Goal: Information Seeking & Learning: Learn about a topic

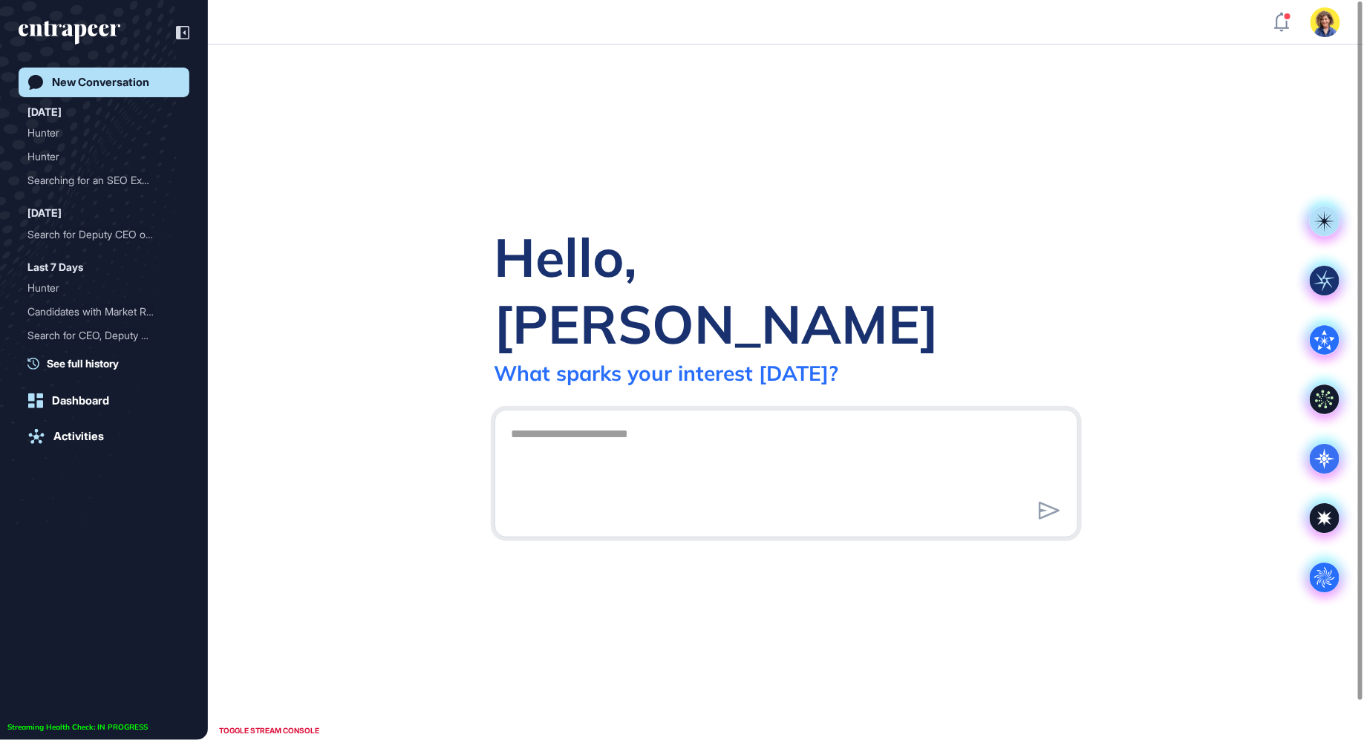
scroll to position [1, 1]
click at [344, 169] on div "Hello, [PERSON_NAME] What [PERSON_NAME] your interest [DATE]? .cls-2{fill:#fff}" at bounding box center [786, 393] width 1156 height 696
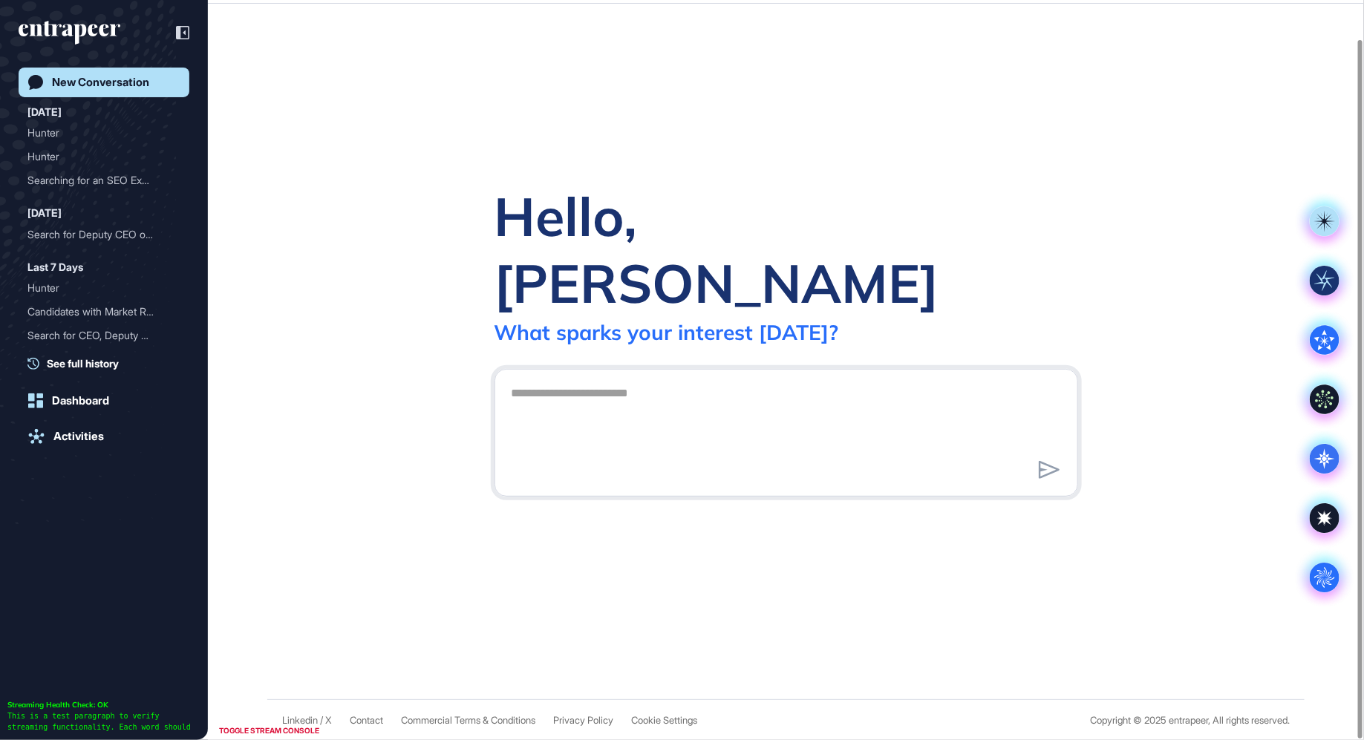
scroll to position [0, 0]
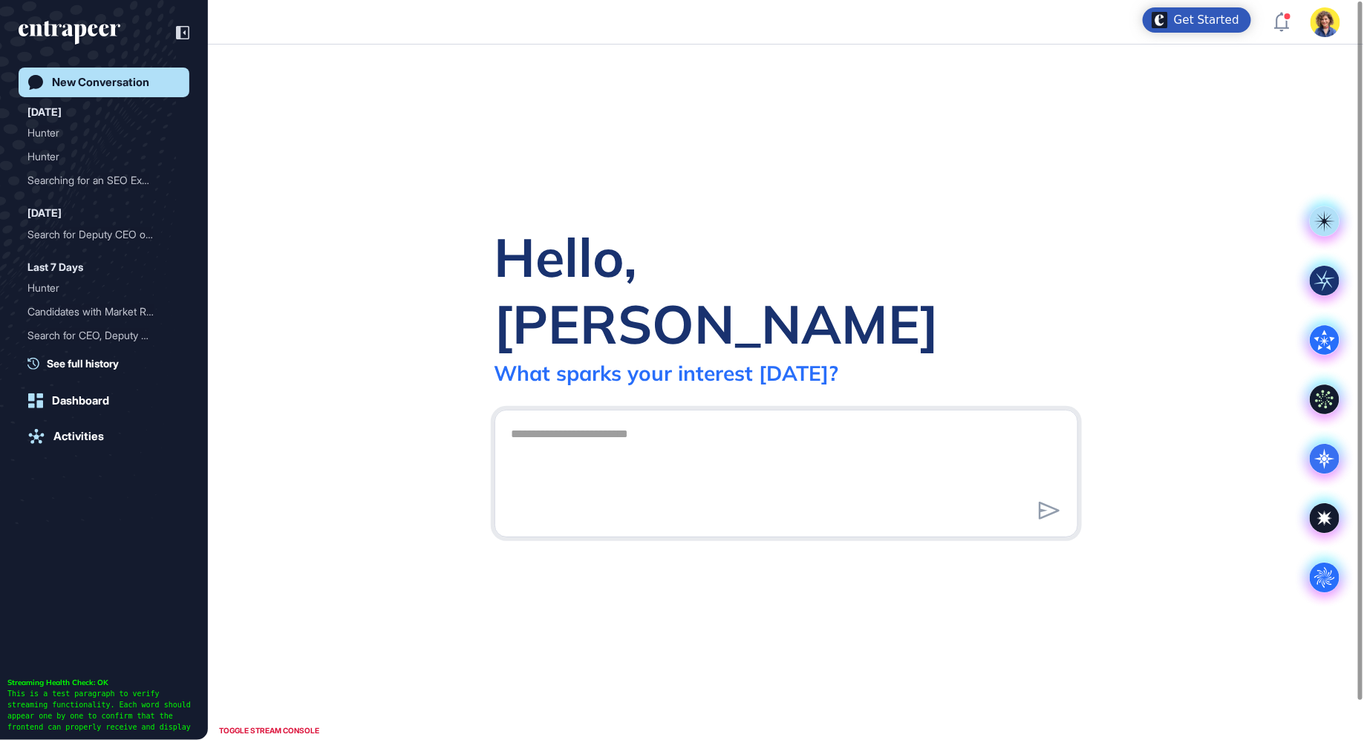
drag, startPoint x: 470, startPoint y: 70, endPoint x: 529, endPoint y: 206, distance: 148.0
click at [529, 206] on div "Hello, Sara What sparks your interest today? .cls-2{fill:#fff}" at bounding box center [786, 393] width 1156 height 696
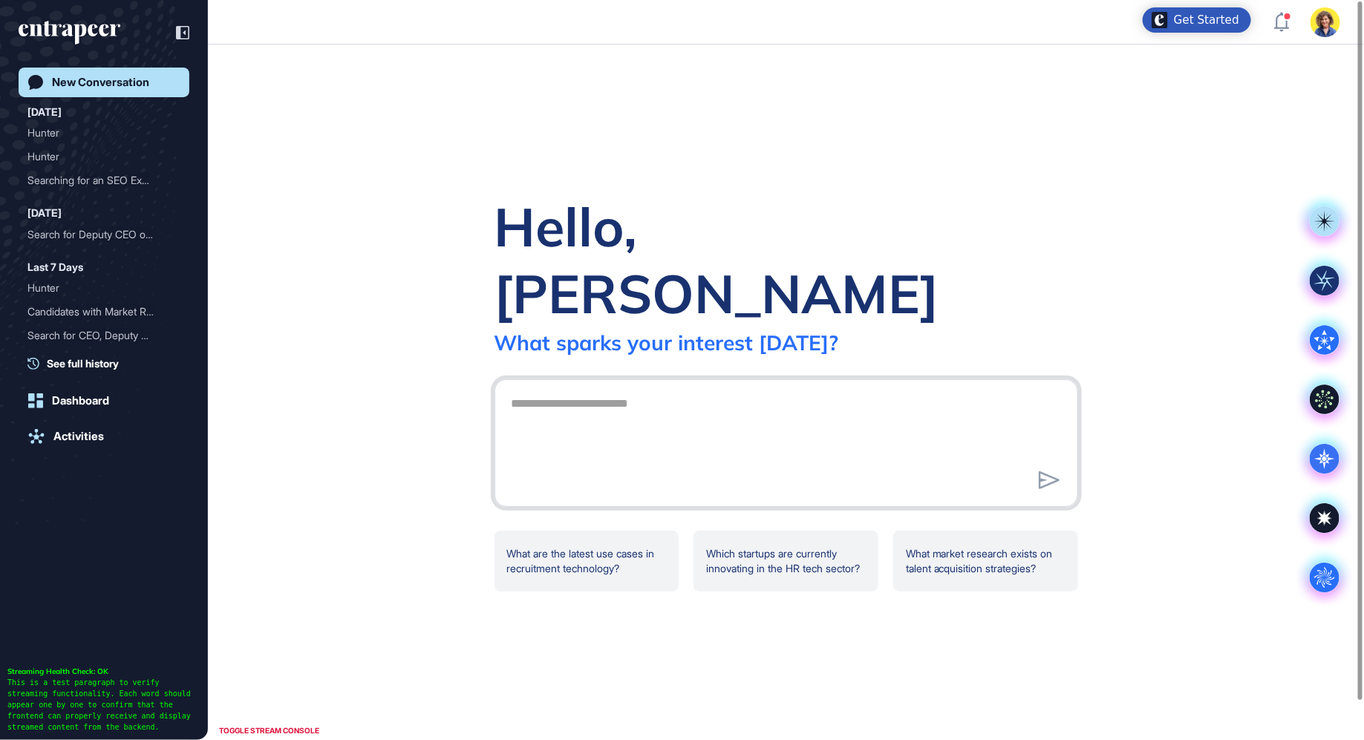
click at [645, 389] on textarea at bounding box center [786, 441] width 567 height 104
type textarea "**********"
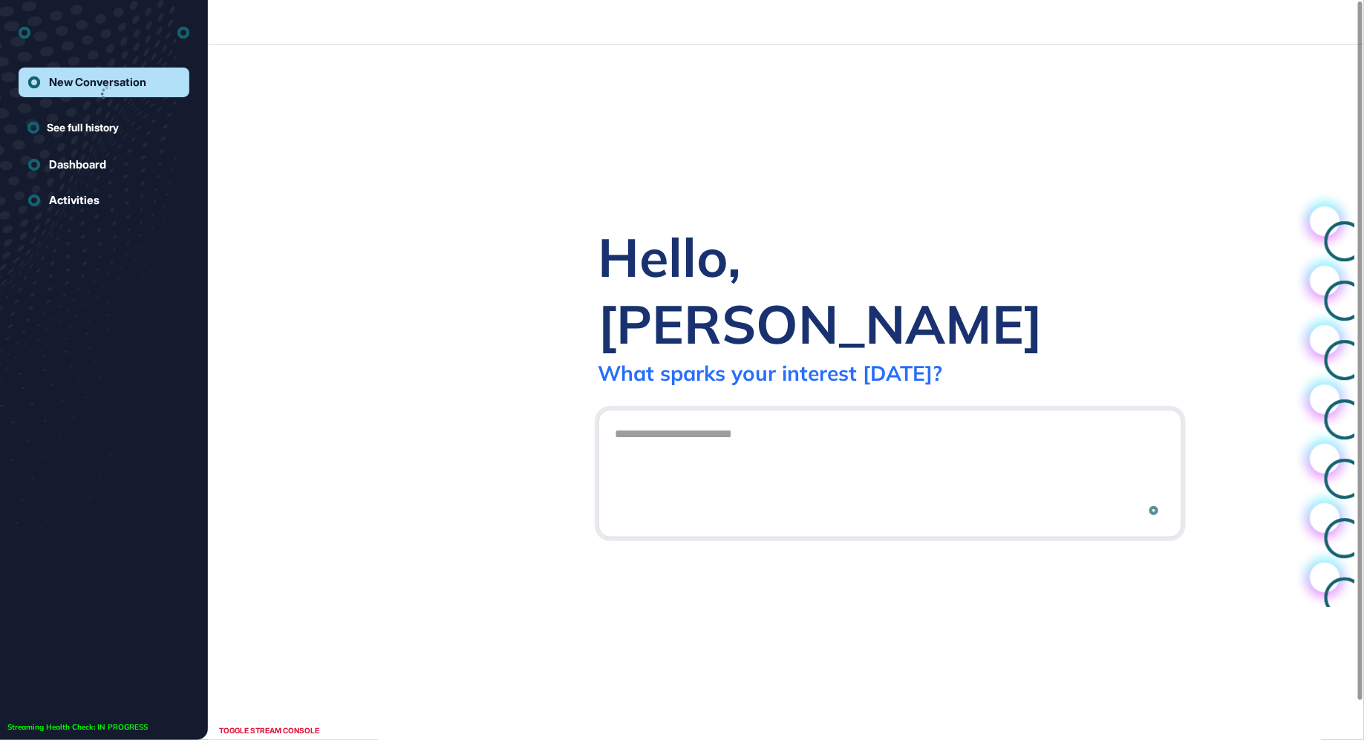
scroll to position [1, 1]
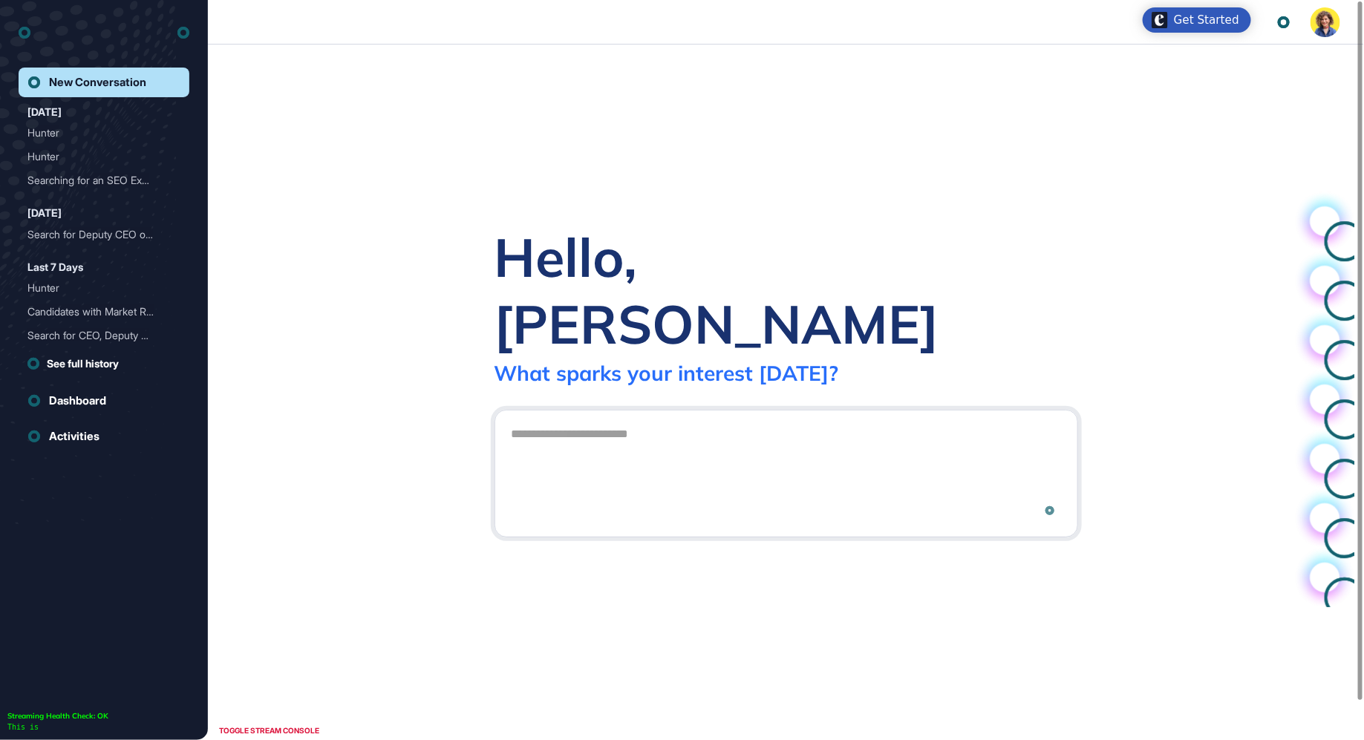
click at [714, 444] on textarea at bounding box center [786, 472] width 567 height 104
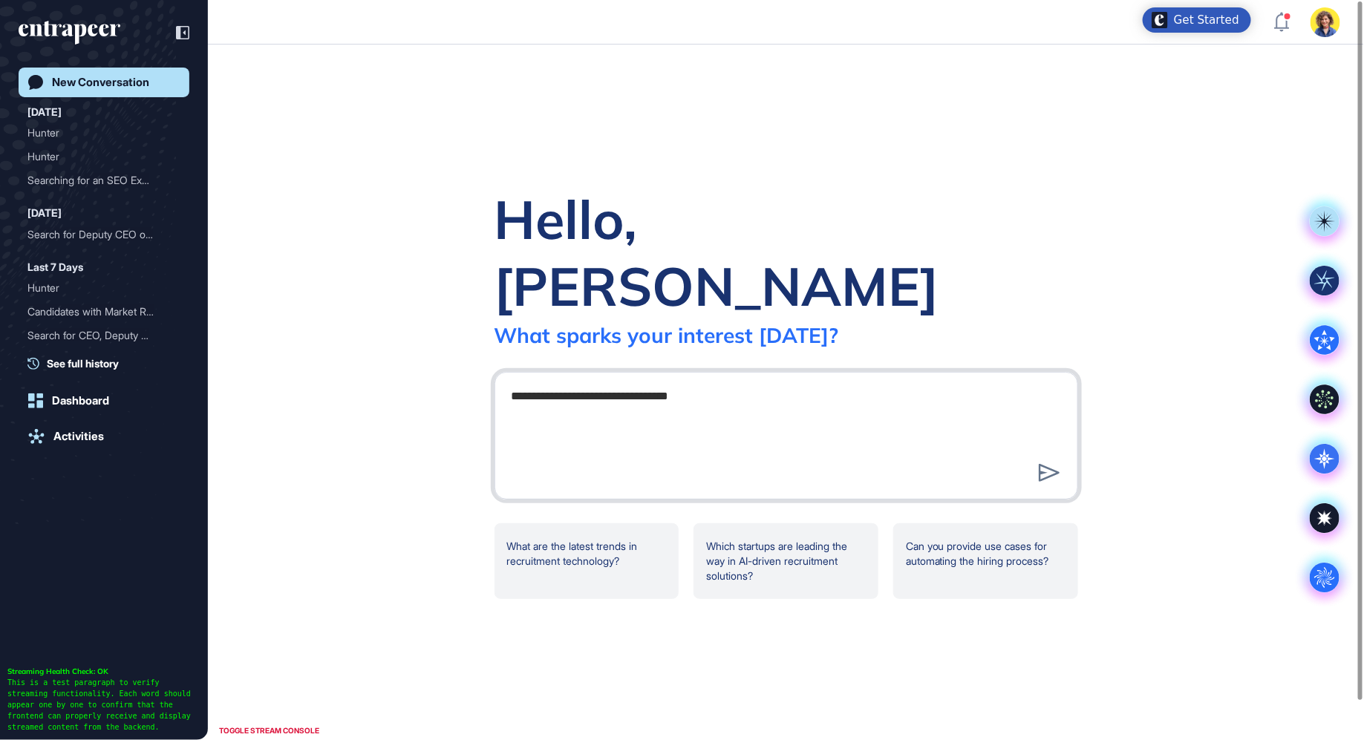
type textarea "**********"
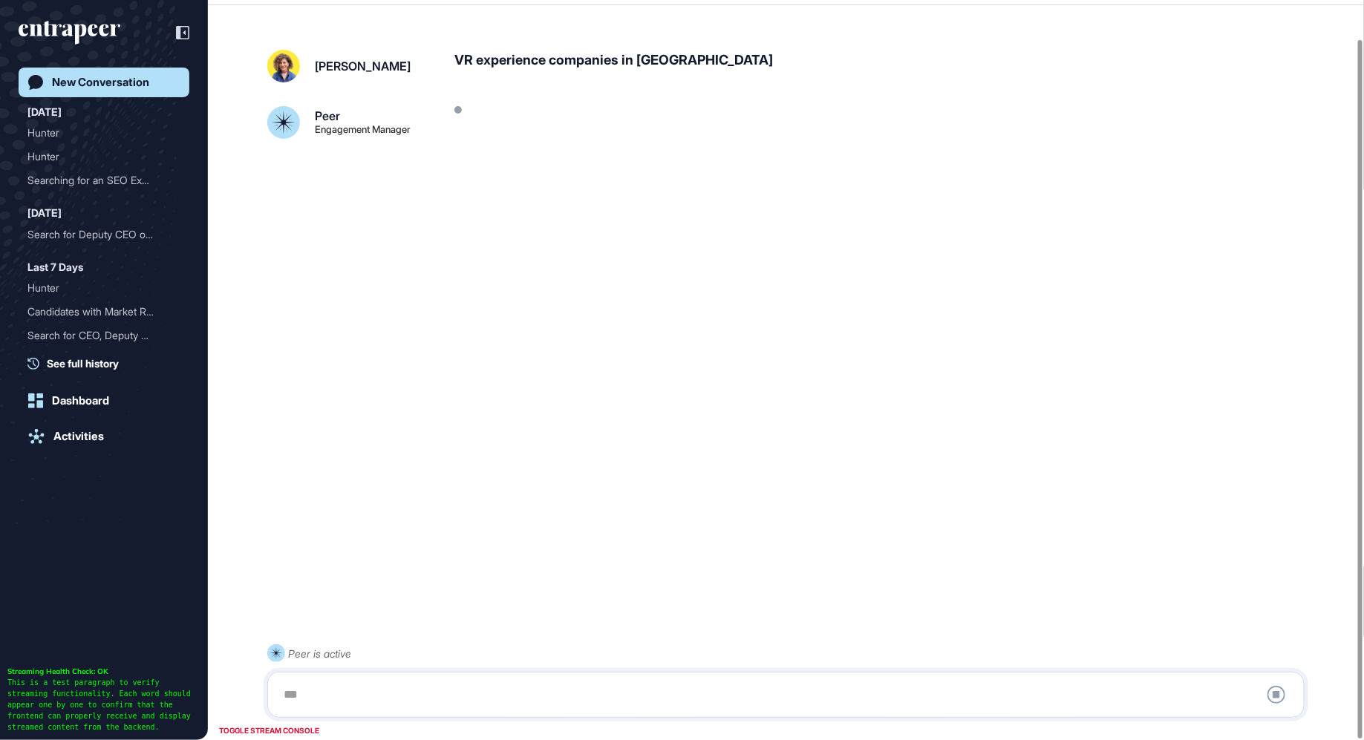
scroll to position [41, 0]
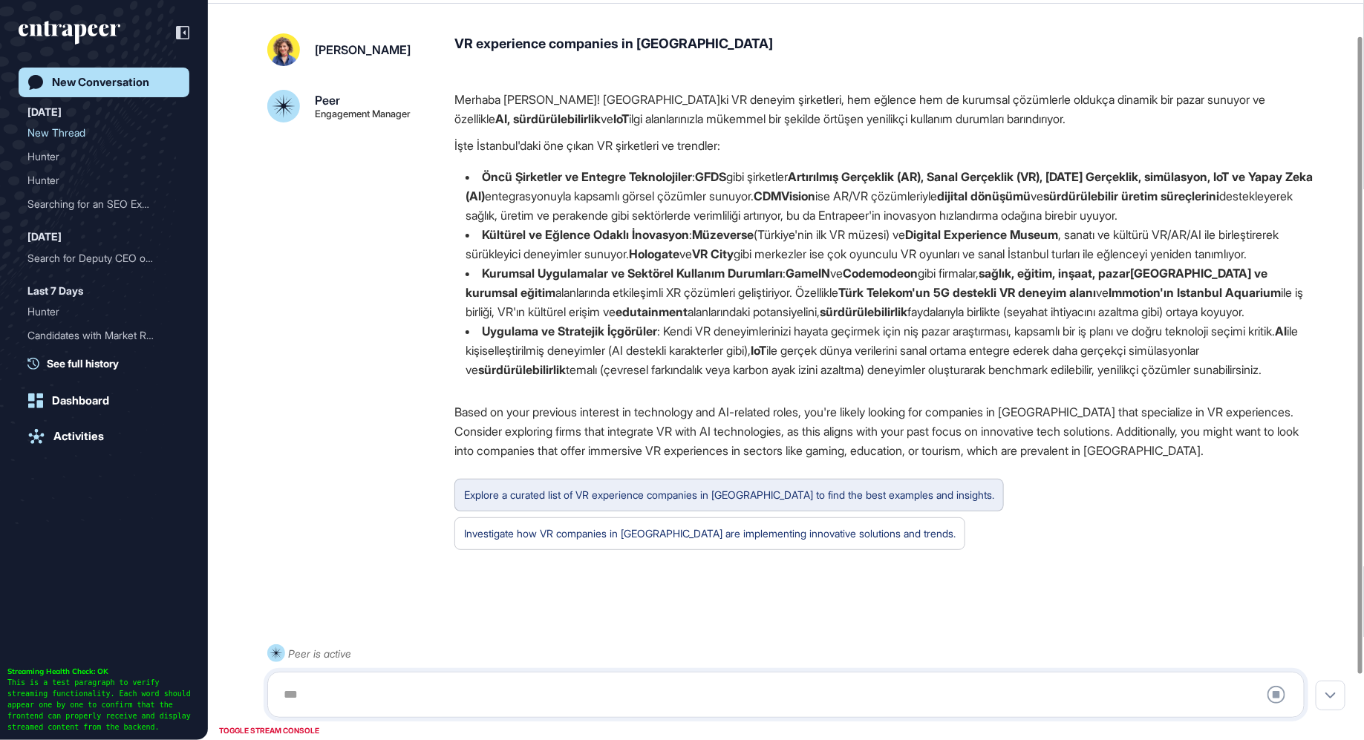
click at [698, 505] on div "Explore a curated list of VR experience companies in [GEOGRAPHIC_DATA] to find …" at bounding box center [729, 495] width 530 height 19
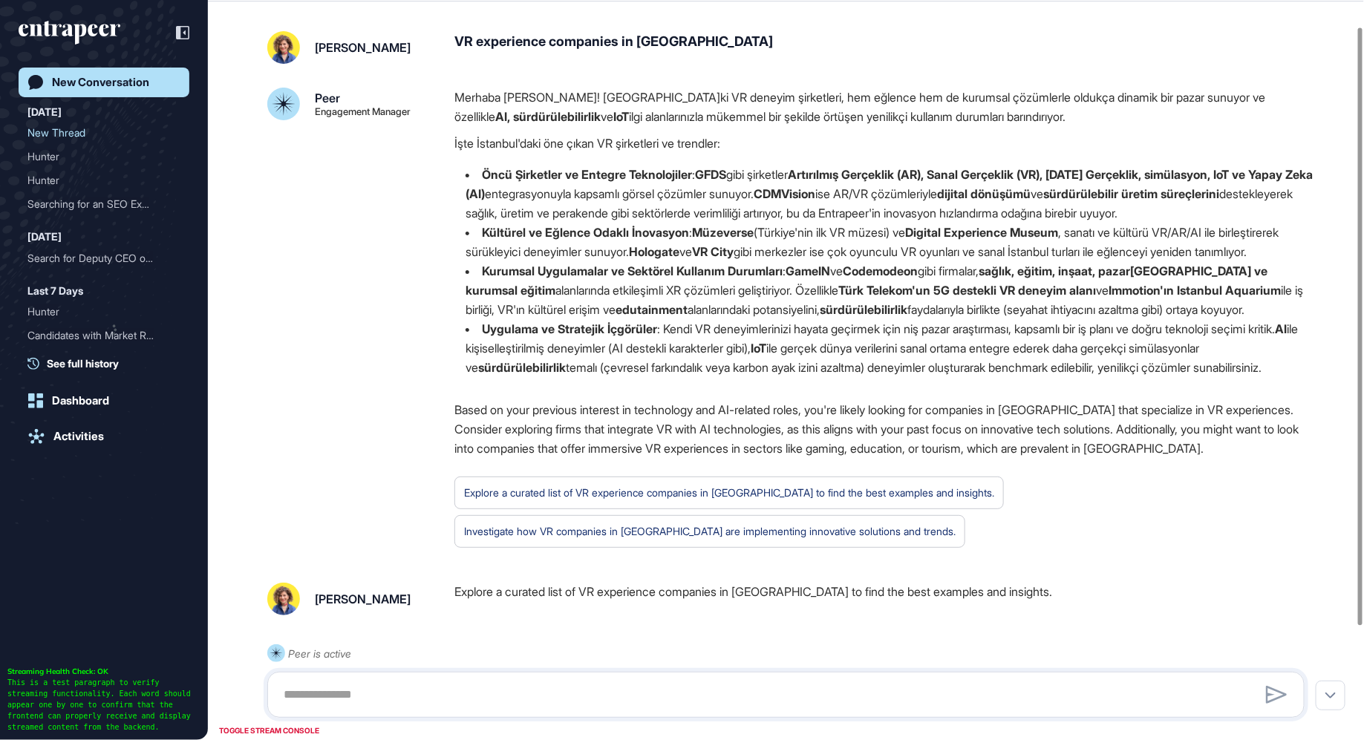
scroll to position [30, 0]
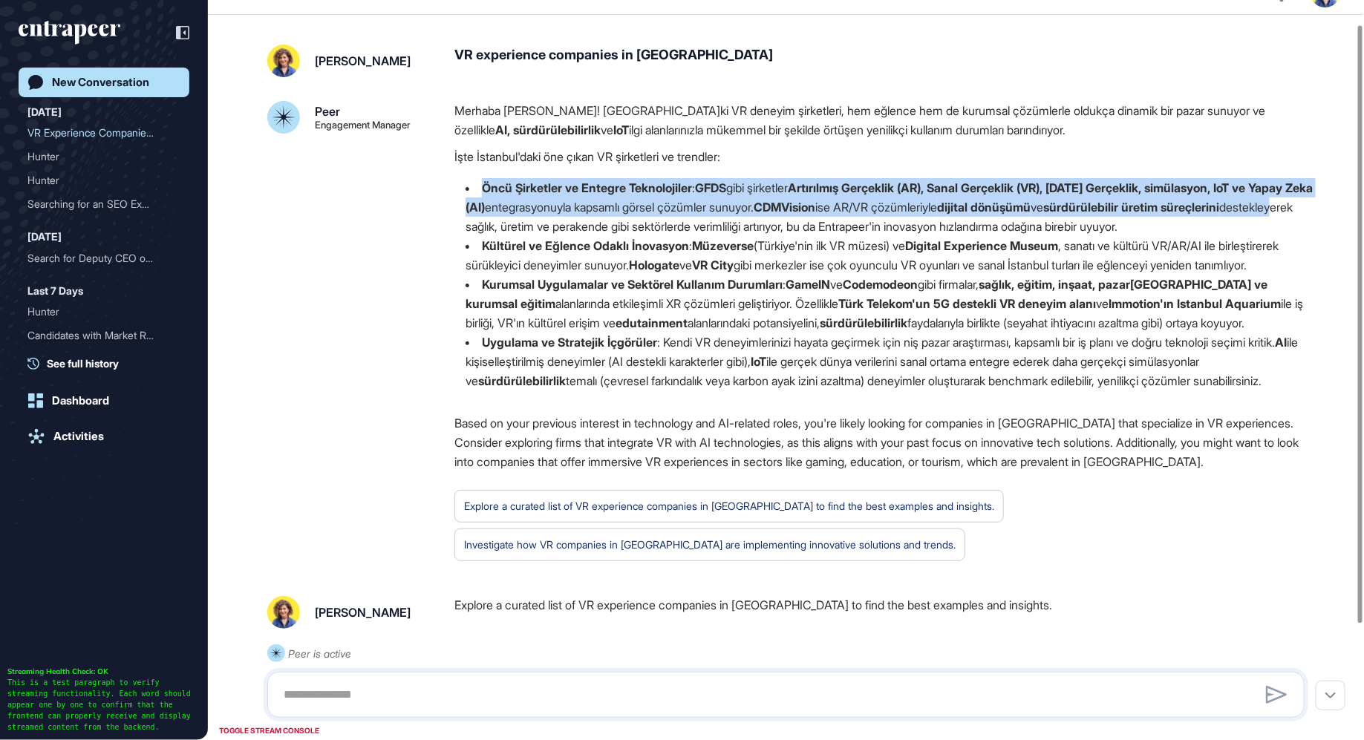
drag, startPoint x: 540, startPoint y: 175, endPoint x: 576, endPoint y: 230, distance: 65.9
click at [576, 232] on div "Merhaba [PERSON_NAME]! [GEOGRAPHIC_DATA]ki VR deneyim şirketleri, hem eğlence h…" at bounding box center [886, 252] width 862 height 302
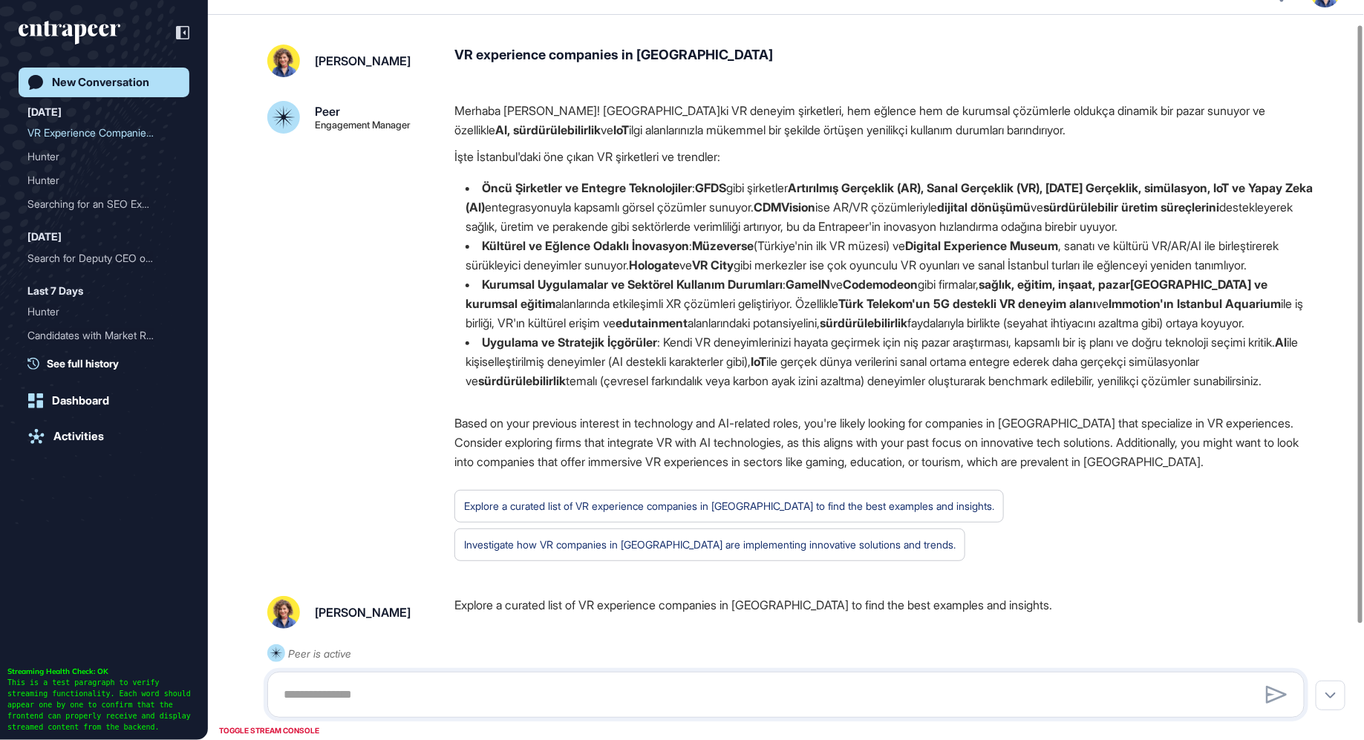
click at [805, 220] on li "Öncü Şirketler ve Entegre Teknolojiler : GFDS gibi şirketler Artırılmış Gerçekl…" at bounding box center [886, 207] width 862 height 58
click at [721, 186] on strong "GFDS" at bounding box center [710, 187] width 31 height 15
copy strong "GFDS"
click at [884, 193] on strong "Artırılmış Gerçeklik (AR), Sanal Gerçeklik (VR), [DATE] Gerçeklik, simülasyon, …" at bounding box center [889, 197] width 847 height 34
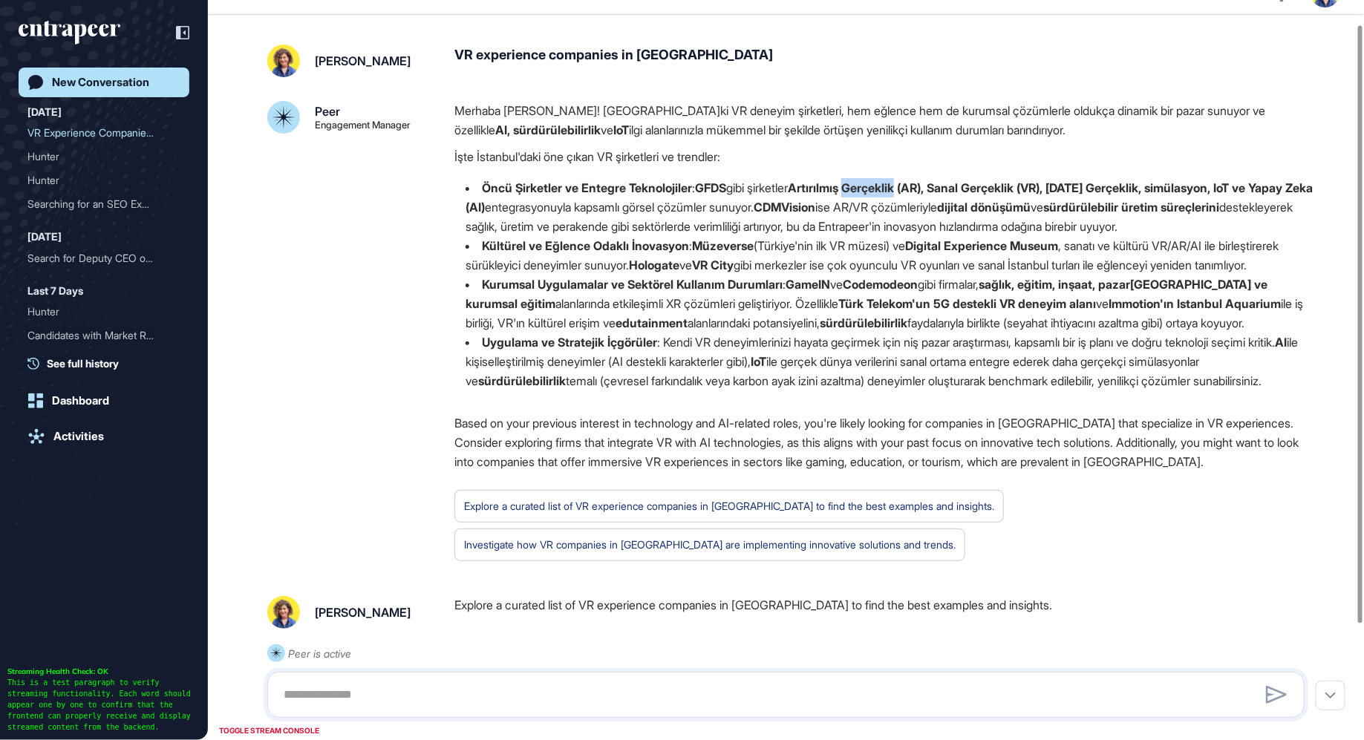
click at [884, 193] on strong "Artırılmış Gerçeklik (AR), Sanal Gerçeklik (VR), [DATE] Gerçeklik, simülasyon, …" at bounding box center [889, 197] width 847 height 34
click at [815, 203] on strong "CDMVision" at bounding box center [785, 207] width 62 height 15
copy strong "CDMVision"
drag, startPoint x: 571, startPoint y: 203, endPoint x: 642, endPoint y: 235, distance: 78.1
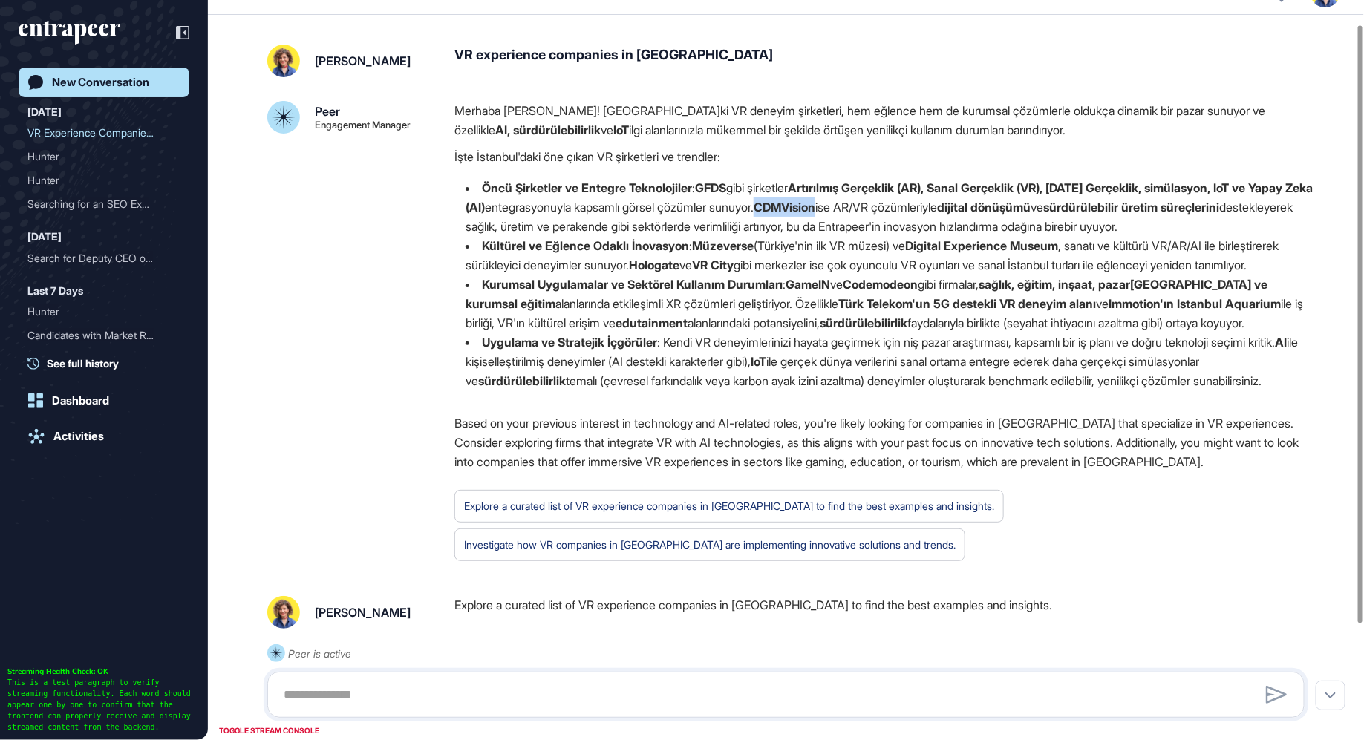
click at [642, 235] on li "Öncü Şirketler ve Entegre Teknolojiler : GFDS gibi şirketler Artırılmış Gerçekl…" at bounding box center [886, 207] width 862 height 58
drag, startPoint x: 570, startPoint y: 280, endPoint x: 801, endPoint y: 289, distance: 231.9
click at [801, 275] on li "Kültürel ve Eğlence Odaklı İnovasyon : Müzeverse (Türkiye'nin ilk VR müzesi) ve…" at bounding box center [886, 255] width 862 height 39
click at [734, 273] on strong "VR City" at bounding box center [713, 265] width 42 height 15
click at [680, 273] on strong "Hologate" at bounding box center [654, 265] width 51 height 15
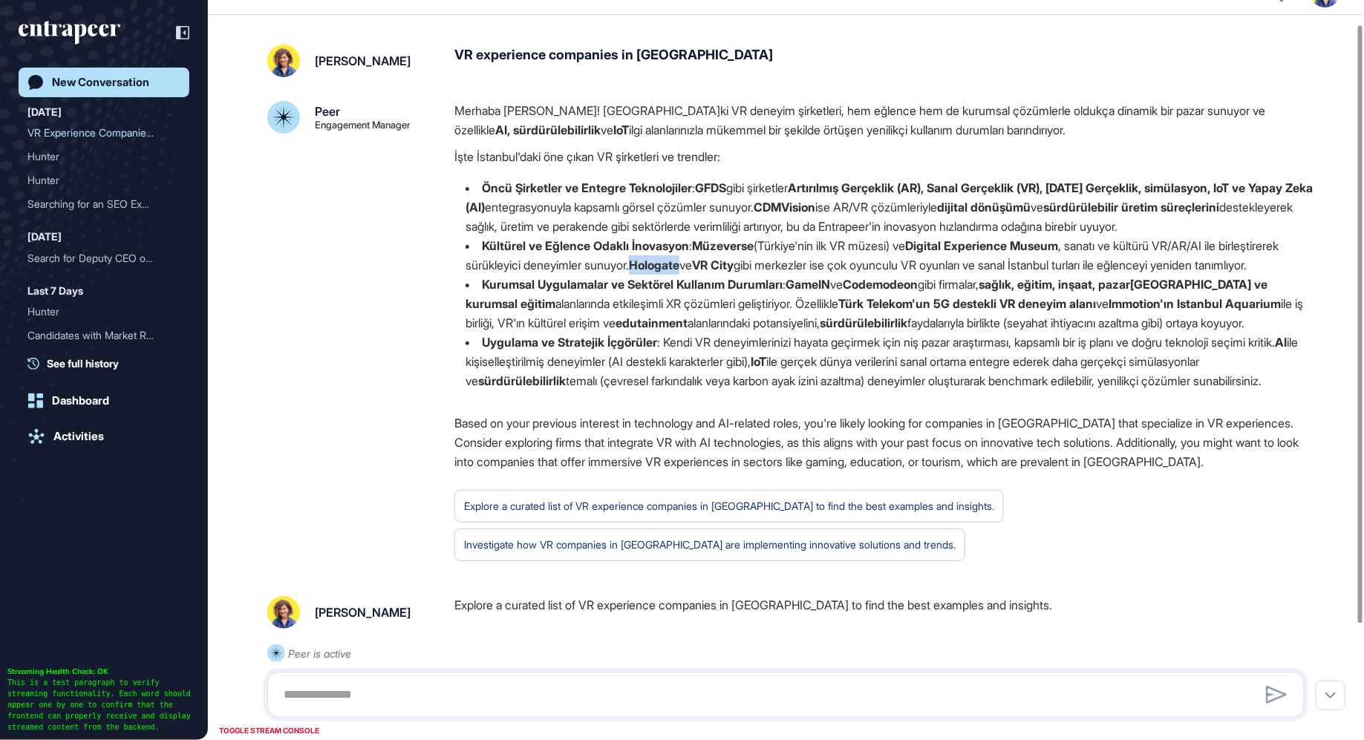
click at [680, 273] on strong "Hologate" at bounding box center [654, 265] width 51 height 15
copy strong "Hologate"
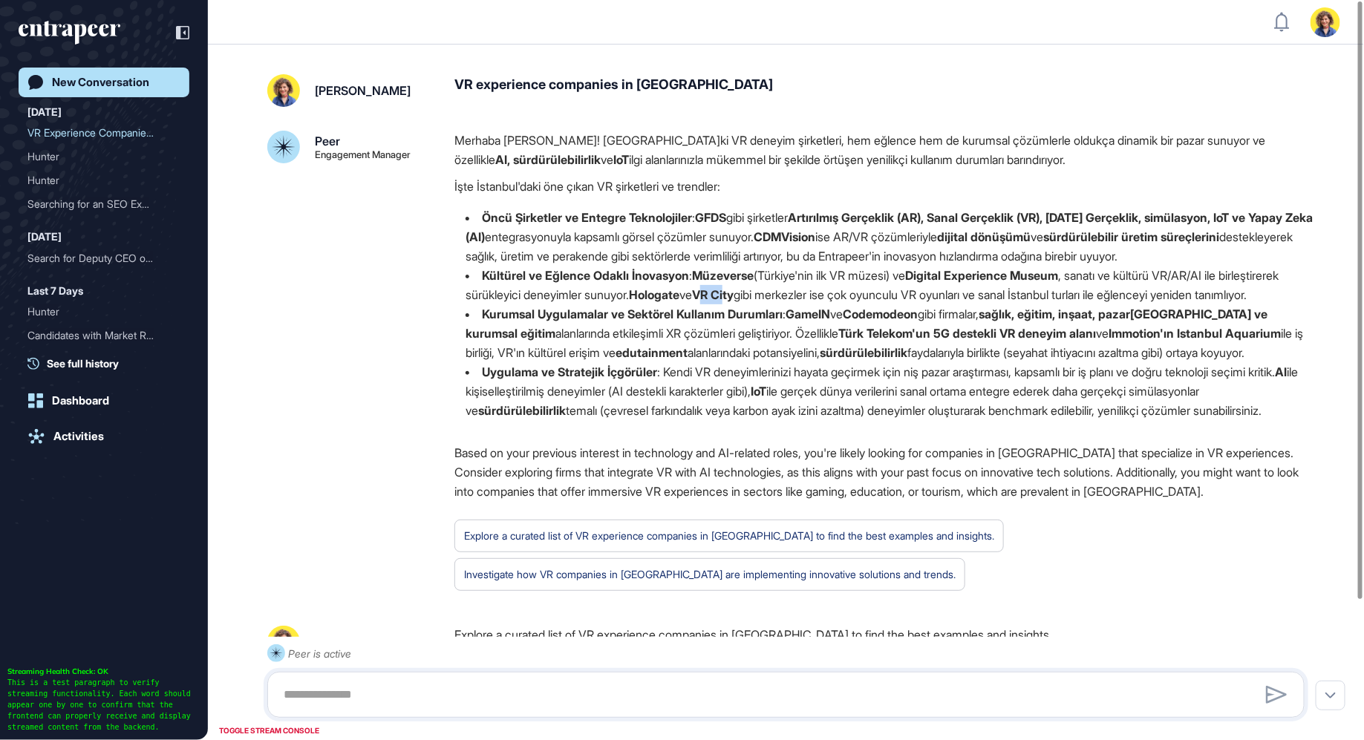
drag, startPoint x: 792, startPoint y: 313, endPoint x: 818, endPoint y: 313, distance: 26.0
click at [734, 302] on strong "VR City" at bounding box center [713, 294] width 42 height 15
drag, startPoint x: 789, startPoint y: 314, endPoint x: 827, endPoint y: 316, distance: 38.6
click at [827, 304] on li "Kültürel ve Eğlence Odaklı İnovasyon : Müzeverse (Türkiye'nin ilk VR müzesi) ve…" at bounding box center [886, 285] width 862 height 39
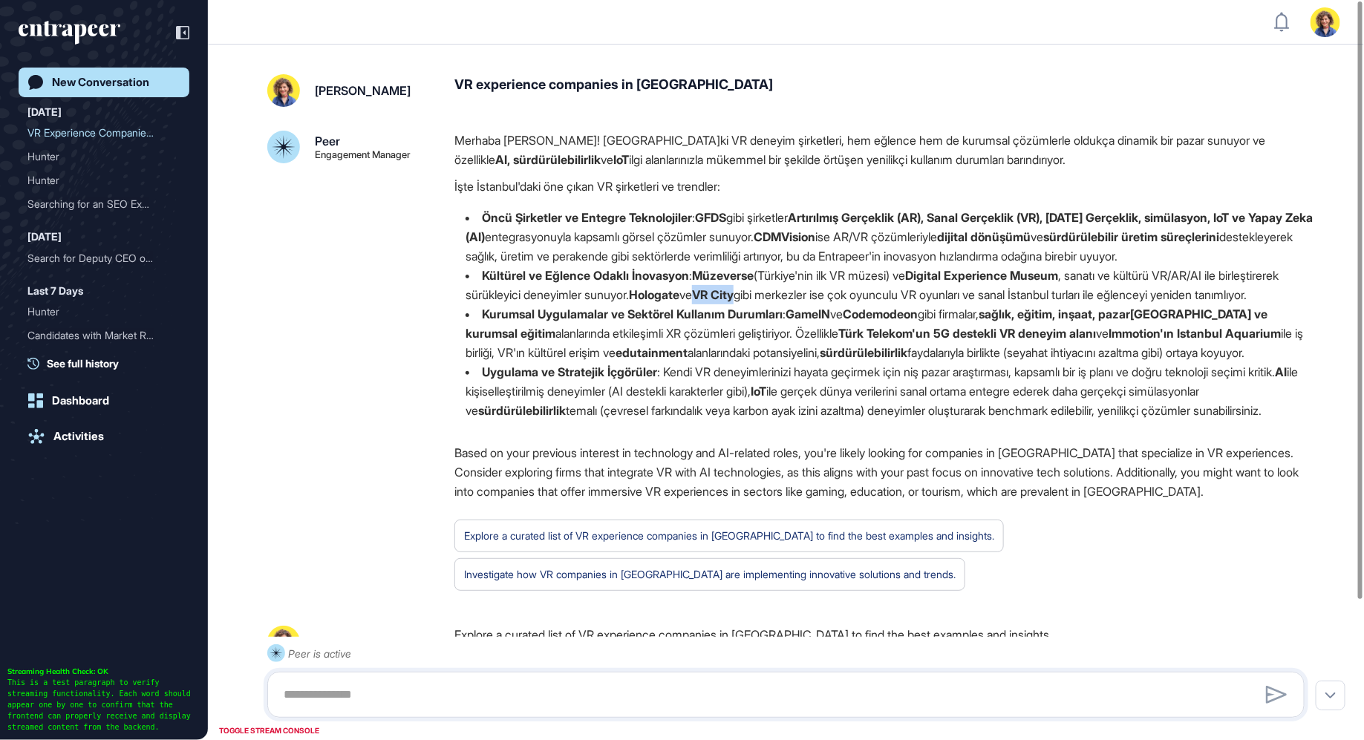
copy strong "VR City"
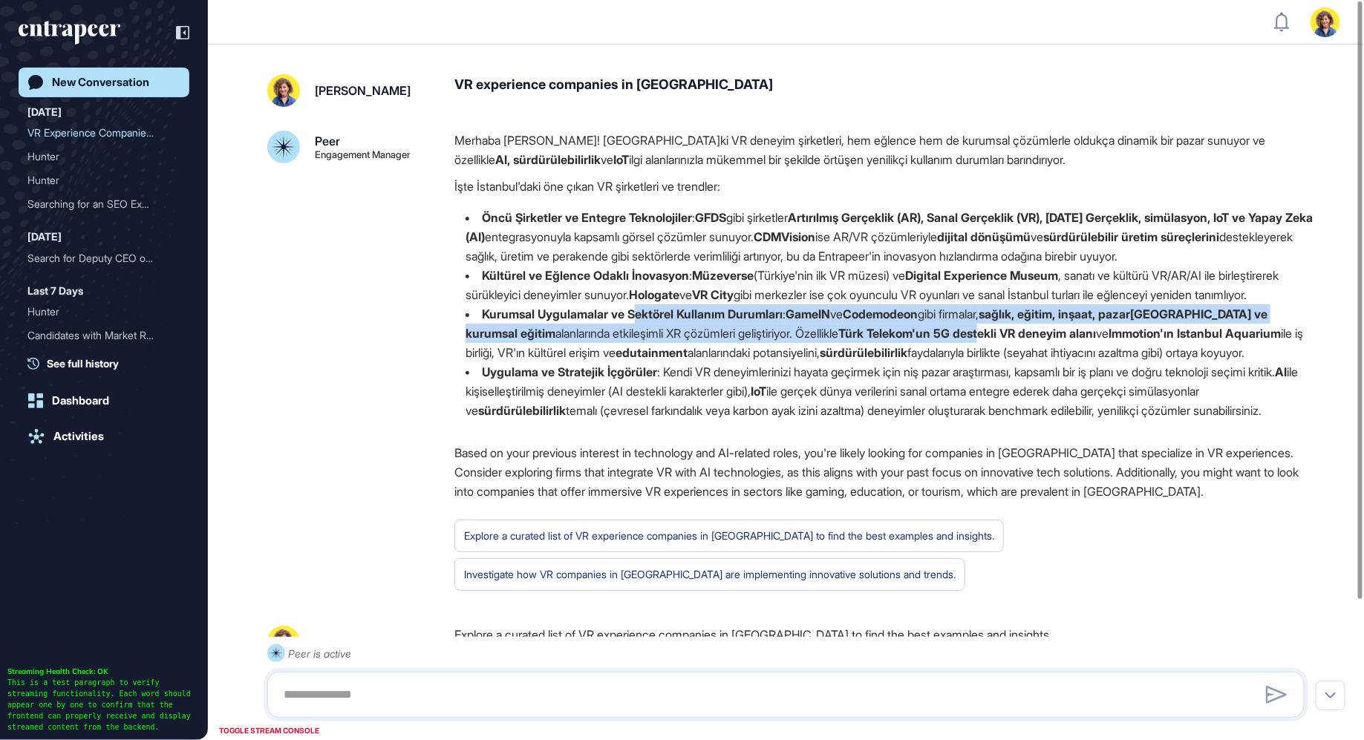
drag, startPoint x: 680, startPoint y: 349, endPoint x: 925, endPoint y: 364, distance: 245.5
click at [925, 362] on li "Kurumsal Uygulamalar ve Sektörel Kullanım Durumları : GameIN ve Codemodeon gibi…" at bounding box center [886, 333] width 862 height 58
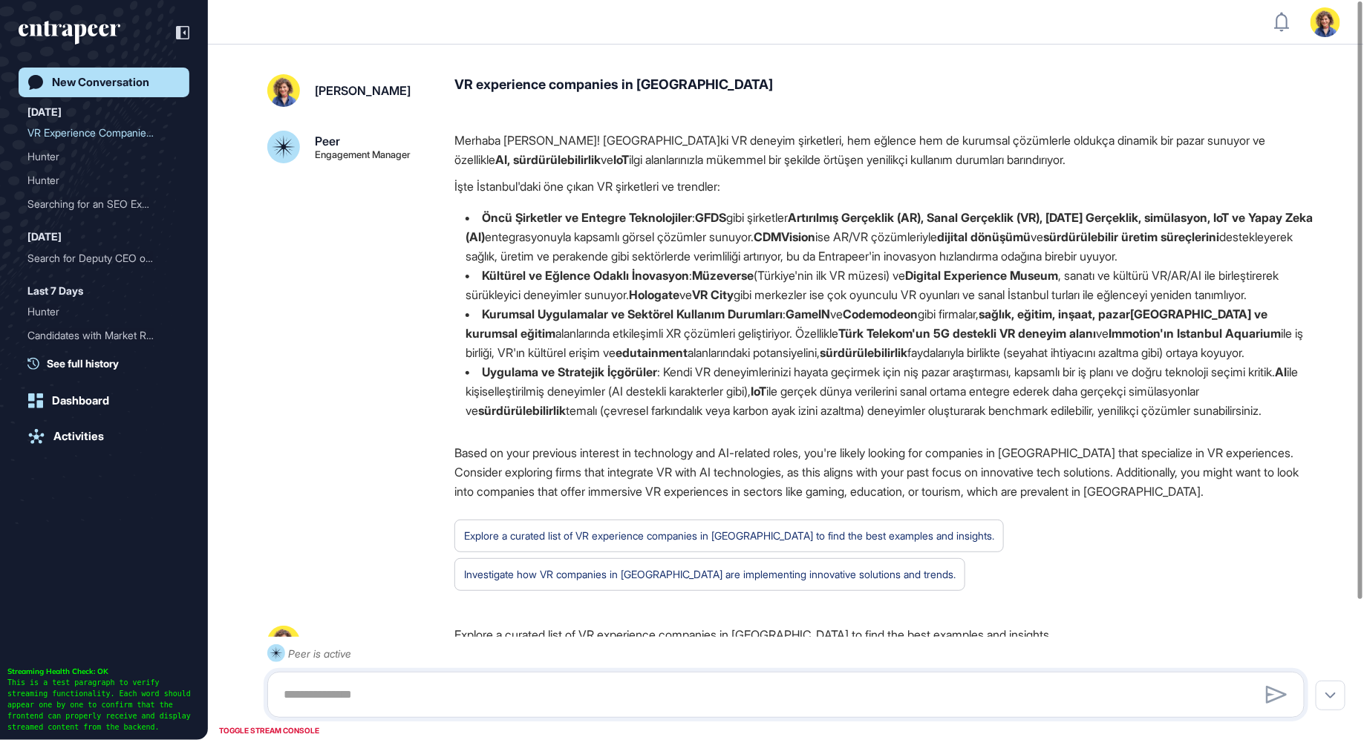
click at [838, 341] on strong "Türk Telekom'un 5G destekli VR deneyim alanı" at bounding box center [967, 333] width 258 height 15
click at [815, 322] on strong "GameIN" at bounding box center [808, 314] width 45 height 15
copy strong "GameIN"
click at [887, 322] on strong "Codemodeon" at bounding box center [880, 314] width 75 height 15
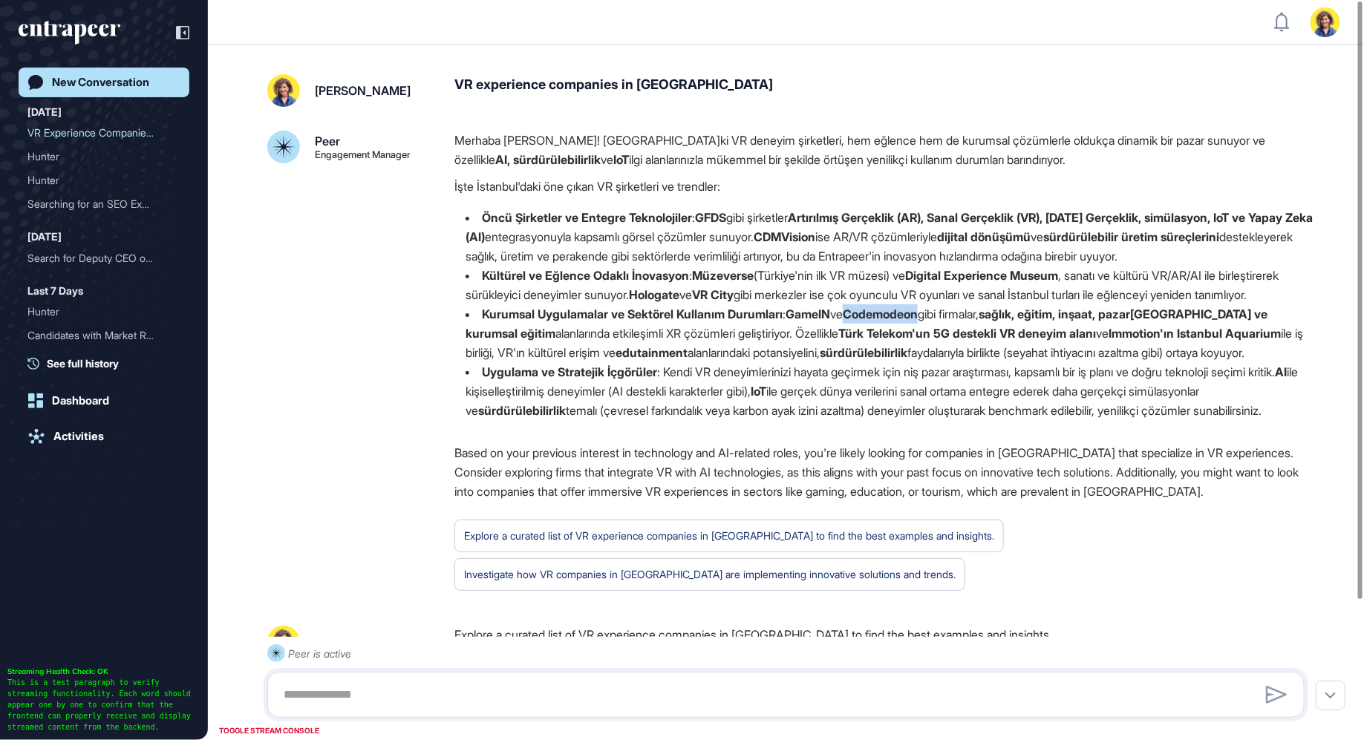
click at [887, 322] on strong "Codemodeon" at bounding box center [880, 314] width 75 height 15
copy strong "Codemodeon"
drag, startPoint x: 741, startPoint y: 354, endPoint x: 889, endPoint y: 488, distance: 199.3
click at [889, 432] on div "Merhaba [PERSON_NAME]! [GEOGRAPHIC_DATA]ki VR deneyim şirketleri, hem eğlence h…" at bounding box center [886, 282] width 862 height 302
